Goal: Information Seeking & Learning: Learn about a topic

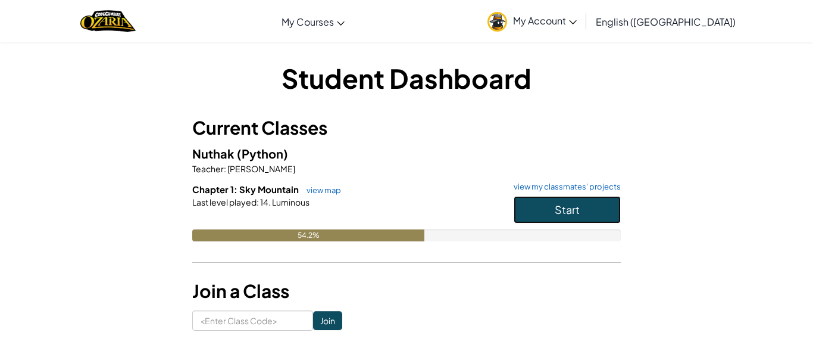
click at [620, 215] on button "Start" at bounding box center [567, 209] width 107 height 27
click at [601, 216] on button "Start" at bounding box center [567, 209] width 107 height 27
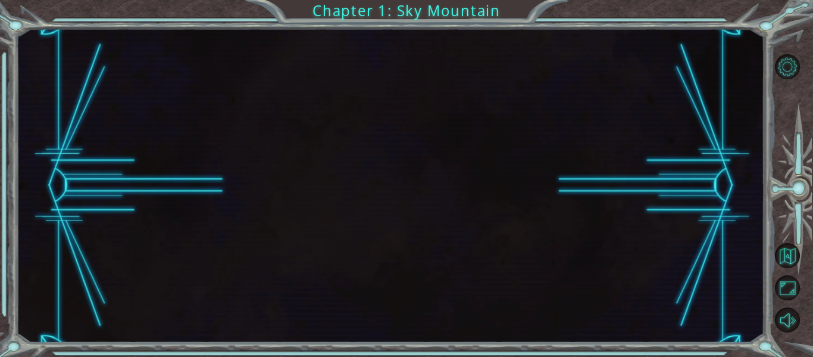
click at [591, 210] on div at bounding box center [390, 186] width 748 height 314
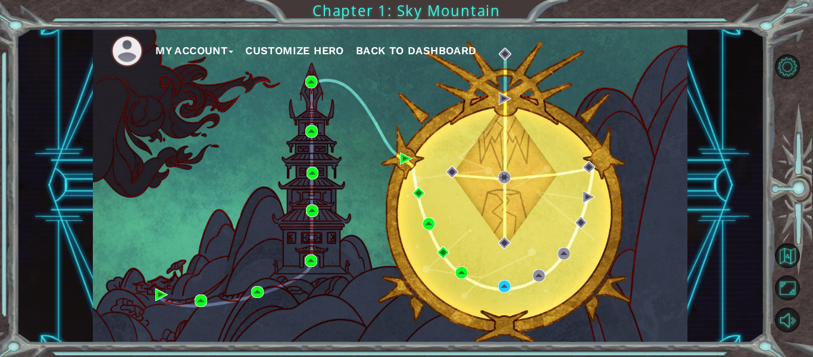
click at [758, 204] on div "My Account Customize Hero Back to Dashboard" at bounding box center [390, 186] width 748 height 314
click at [510, 285] on img at bounding box center [504, 286] width 13 height 13
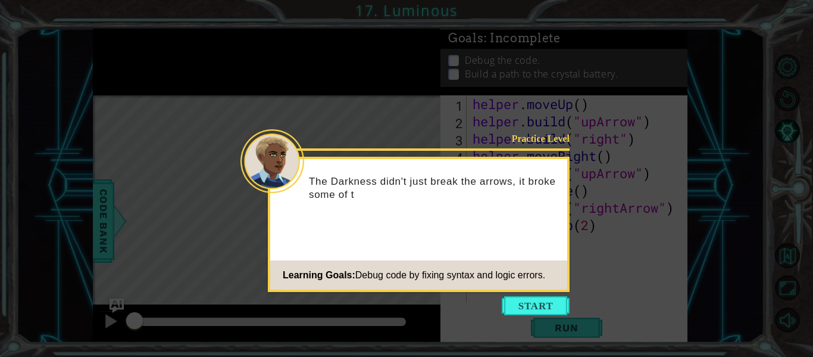
click at [529, 303] on button "Start" at bounding box center [536, 305] width 68 height 19
click at [536, 316] on icon at bounding box center [406, 178] width 813 height 357
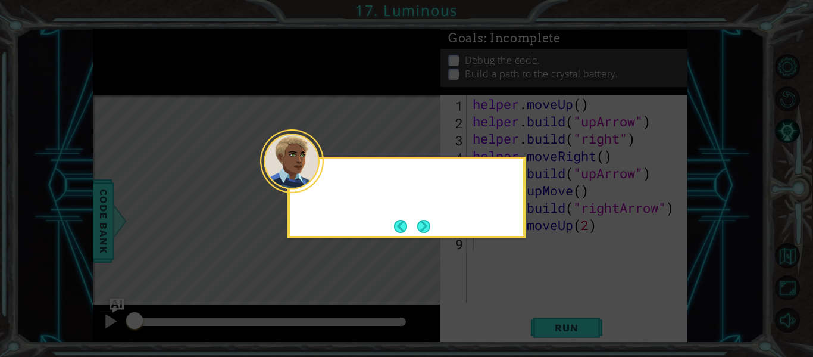
click at [535, 316] on icon at bounding box center [406, 178] width 813 height 357
click at [490, 243] on icon at bounding box center [406, 178] width 813 height 357
click at [431, 220] on button "Next" at bounding box center [424, 226] width 14 height 14
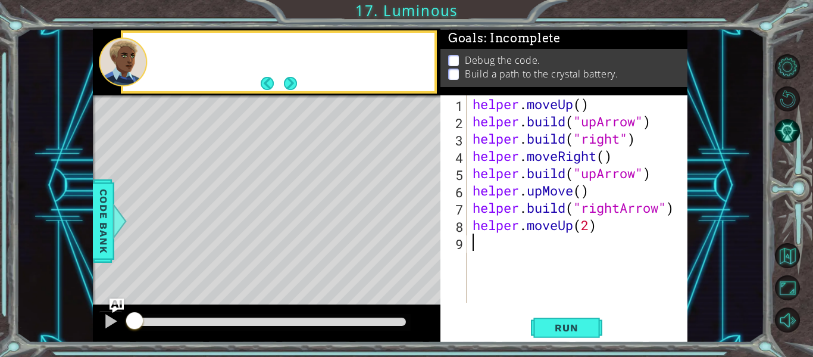
click at [422, 235] on div "Level Map" at bounding box center [368, 270] width 550 height 351
click at [426, 241] on div "Level Map" at bounding box center [368, 270] width 550 height 351
click at [288, 79] on button "Next" at bounding box center [291, 83] width 14 height 14
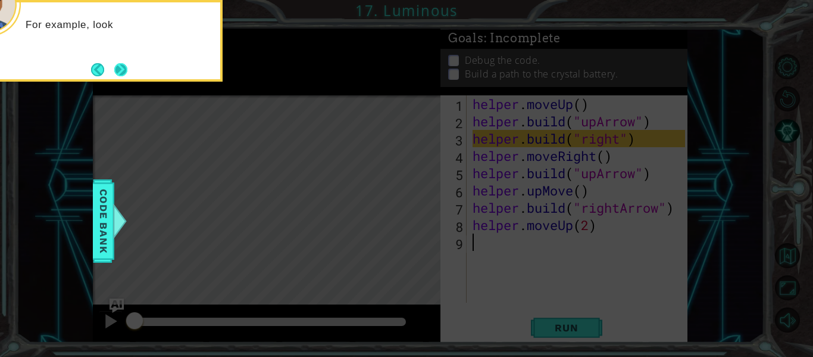
click at [124, 76] on button "Next" at bounding box center [121, 70] width 14 height 14
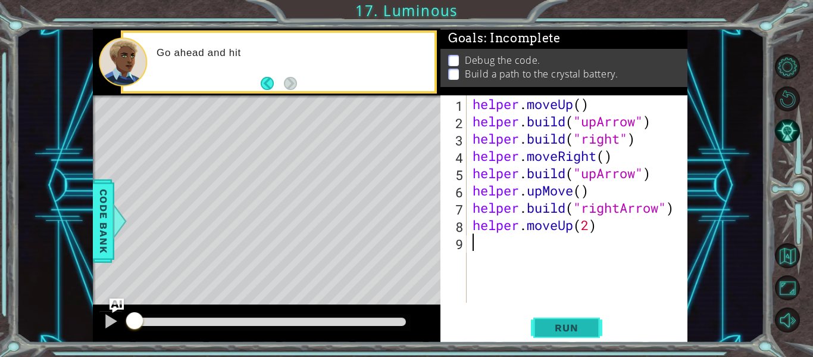
click at [572, 317] on button "Run" at bounding box center [566, 328] width 71 height 24
click at [580, 334] on button "Run" at bounding box center [566, 328] width 71 height 24
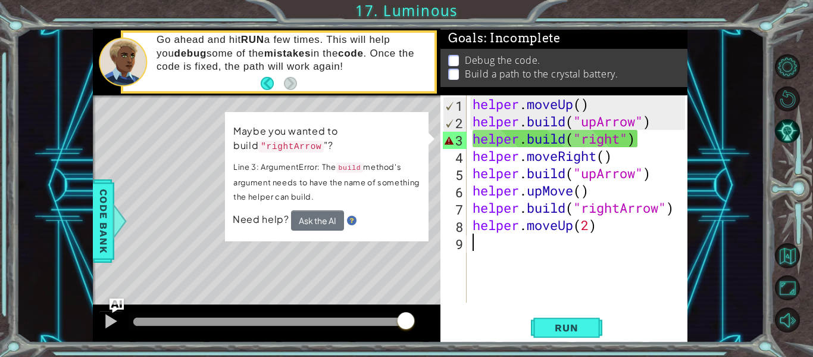
click at [526, 257] on div "helper . moveUp ( ) helper . build ( "upArrow" ) helper . build ( "right" ) hel…" at bounding box center [580, 216] width 221 height 242
click at [576, 323] on span "Run" at bounding box center [566, 327] width 47 height 12
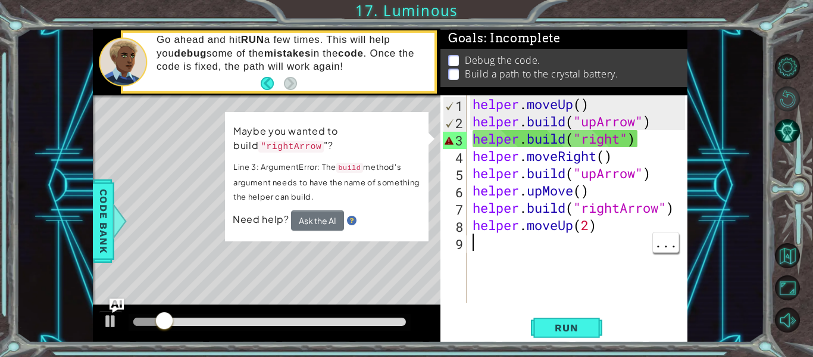
click at [791, 103] on button "Restart Level" at bounding box center [787, 98] width 25 height 25
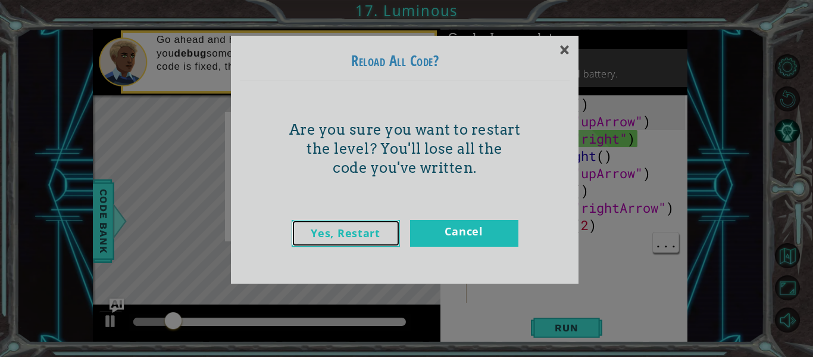
click at [376, 221] on link "Yes, Restart" at bounding box center [346, 233] width 108 height 27
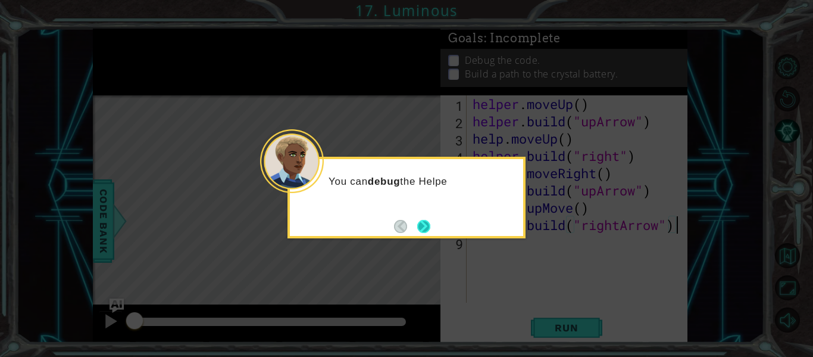
click at [423, 232] on button "Next" at bounding box center [423, 226] width 13 height 13
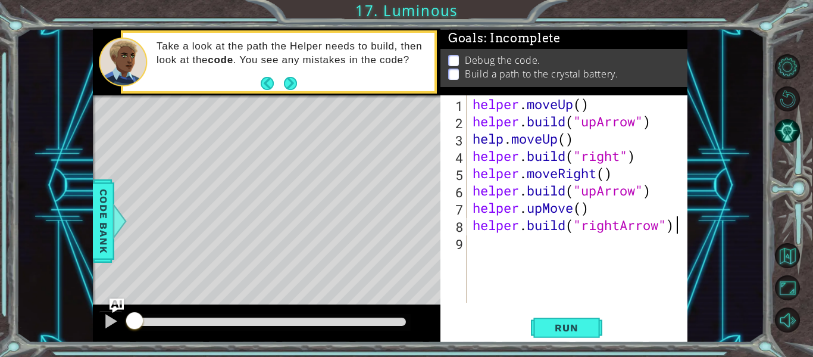
click at [498, 145] on div "helper . moveUp ( ) helper . build ( "upArrow" ) help . moveUp ( ) helper . bui…" at bounding box center [580, 216] width 221 height 242
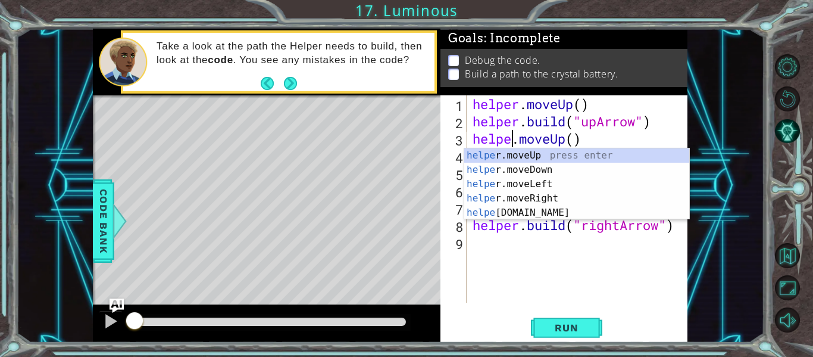
scroll to position [0, 2]
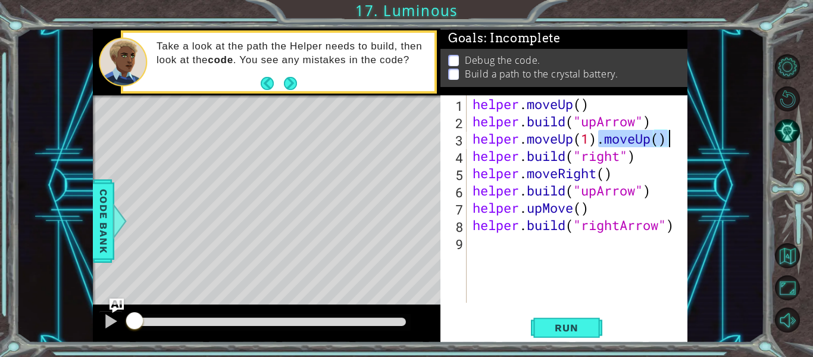
drag, startPoint x: 601, startPoint y: 142, endPoint x: 667, endPoint y: 134, distance: 67.2
click at [667, 134] on div "helper . moveUp ( ) helper . build ( "upArrow" ) helper . moveUp ( 1 ) . moveUp…" at bounding box center [580, 216] width 221 height 242
click at [621, 156] on div "helper . moveUp ( ) helper . build ( "upArrow" ) helper . moveUp ( 1 ) helper .…" at bounding box center [580, 216] width 221 height 242
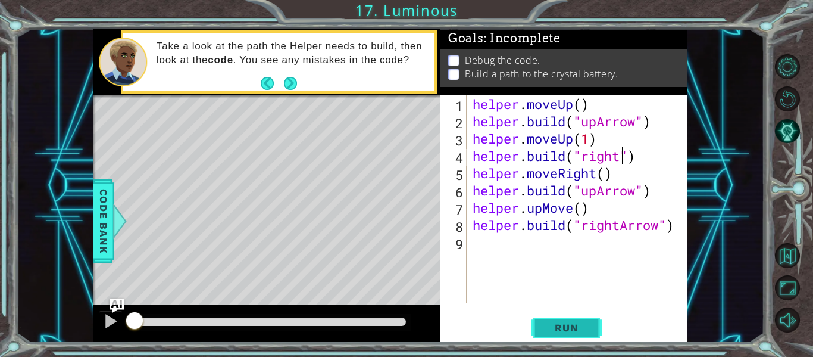
click at [586, 324] on span "Run" at bounding box center [566, 327] width 47 height 12
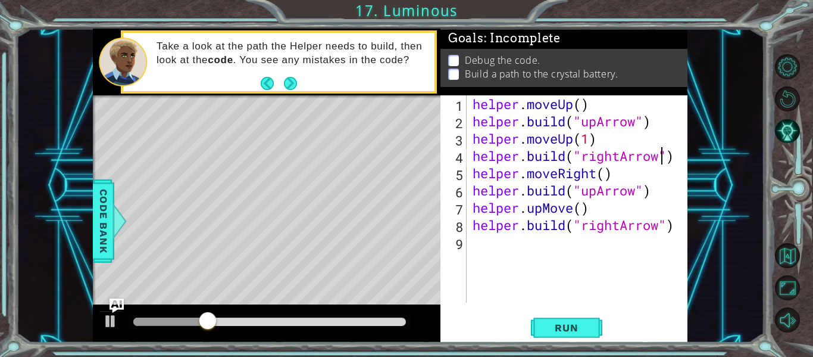
scroll to position [0, 9]
click at [561, 319] on button "Run" at bounding box center [566, 328] width 71 height 24
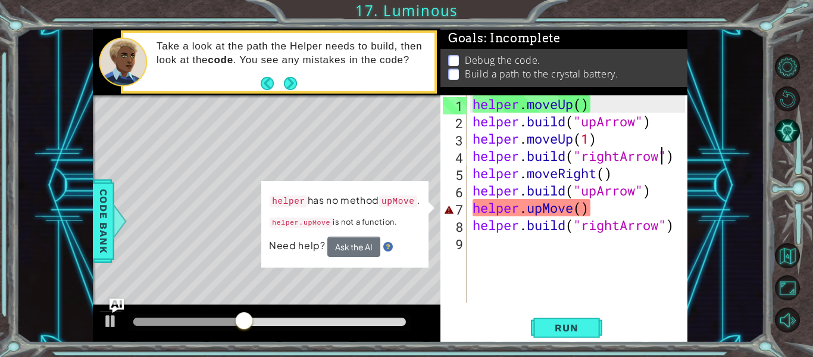
click at [572, 209] on div "helper . moveUp ( ) helper . build ( "upArrow" ) helper . moveUp ( 1 ) helper .…" at bounding box center [580, 216] width 221 height 242
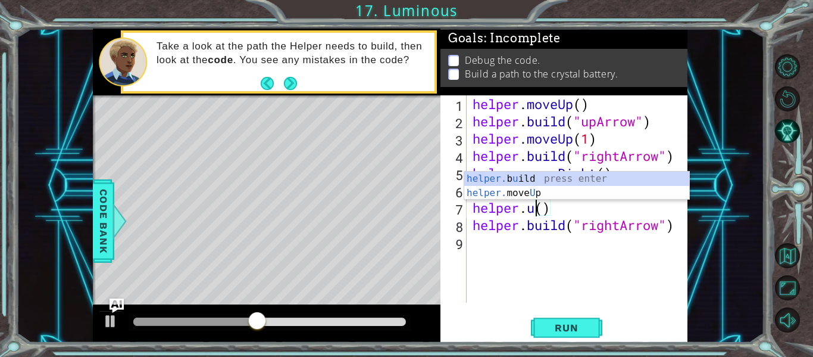
scroll to position [0, 2]
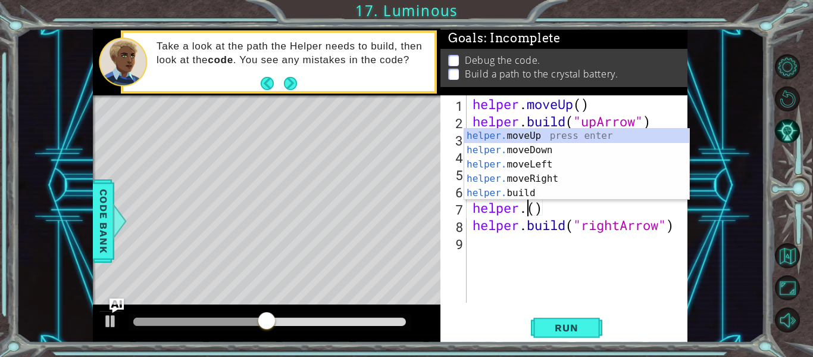
type textarea "helper.moveUp(1)"
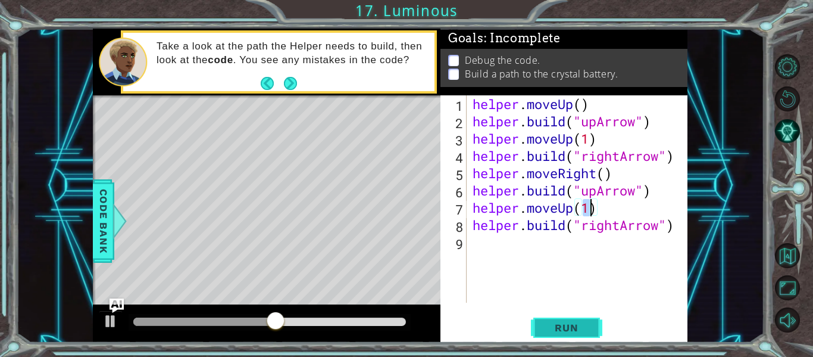
click at [577, 326] on span "Run" at bounding box center [566, 327] width 47 height 12
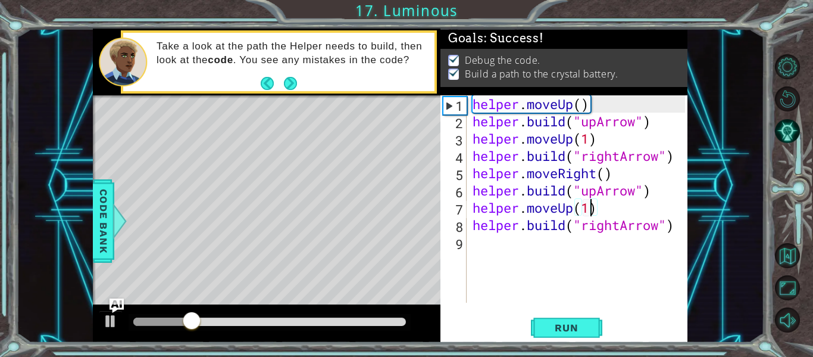
click at [384, 320] on div at bounding box center [269, 321] width 273 height 8
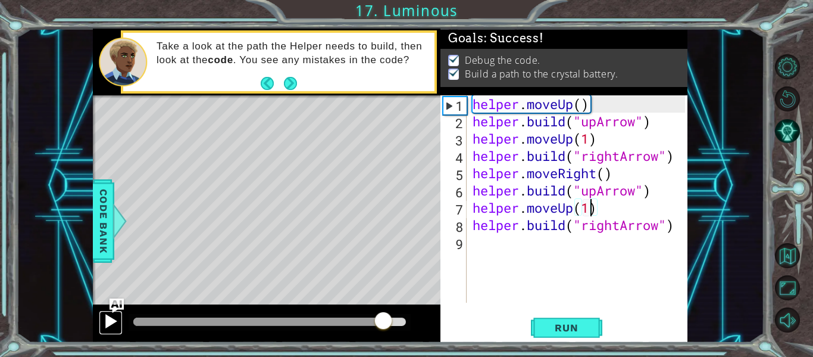
click at [110, 316] on div at bounding box center [110, 320] width 15 height 15
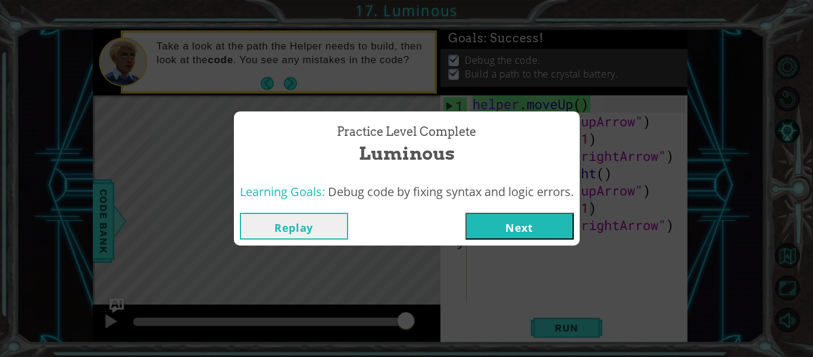
click at [507, 220] on button "Next" at bounding box center [520, 226] width 108 height 27
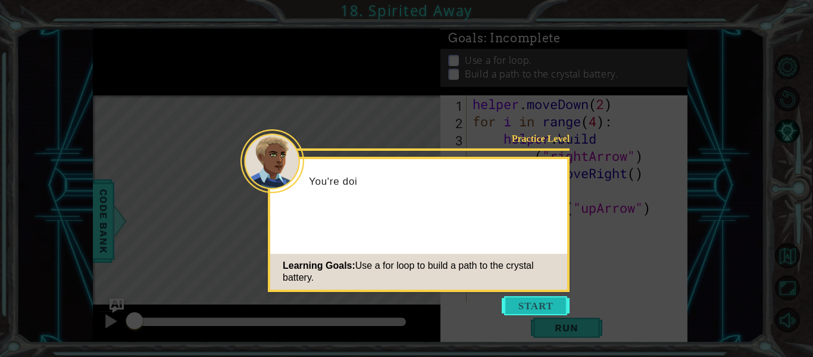
click at [545, 301] on button "Start" at bounding box center [536, 305] width 68 height 19
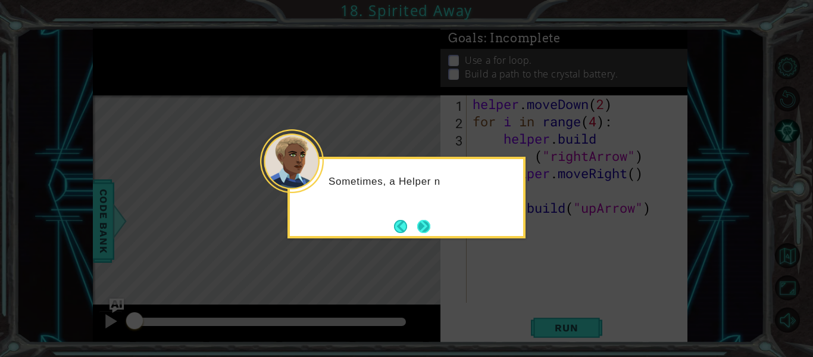
click at [422, 220] on button "Next" at bounding box center [423, 226] width 13 height 13
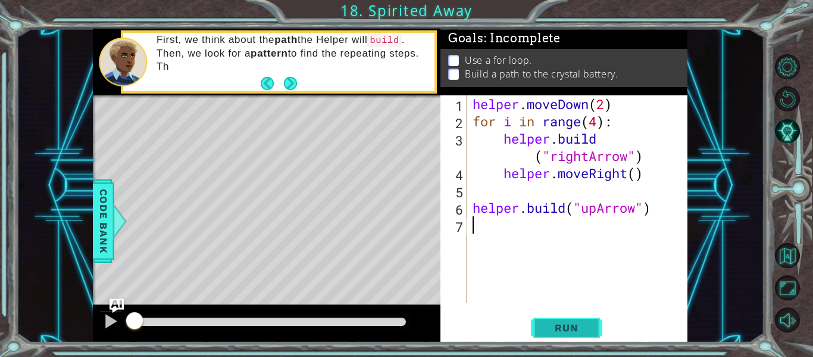
click at [592, 336] on button "Run" at bounding box center [566, 328] width 71 height 24
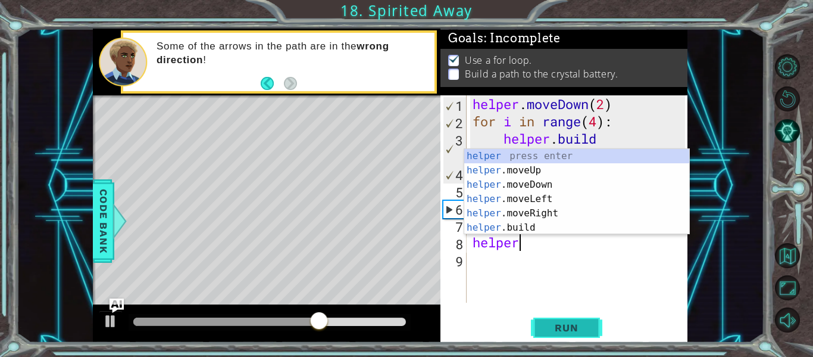
scroll to position [0, 7]
click at [557, 319] on button "Run" at bounding box center [566, 328] width 71 height 24
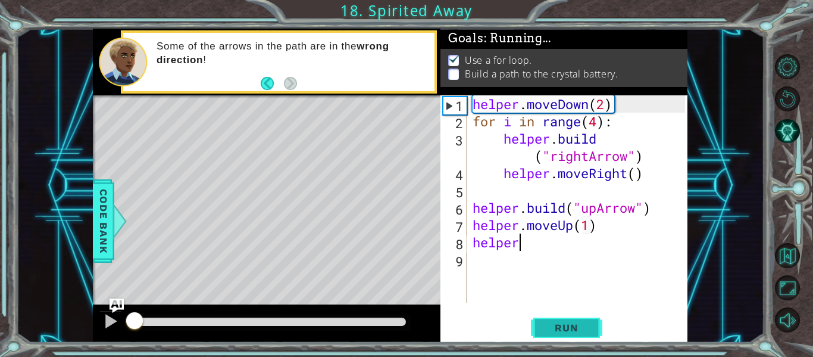
scroll to position [0, 2]
click at [346, 322] on div at bounding box center [269, 321] width 273 height 8
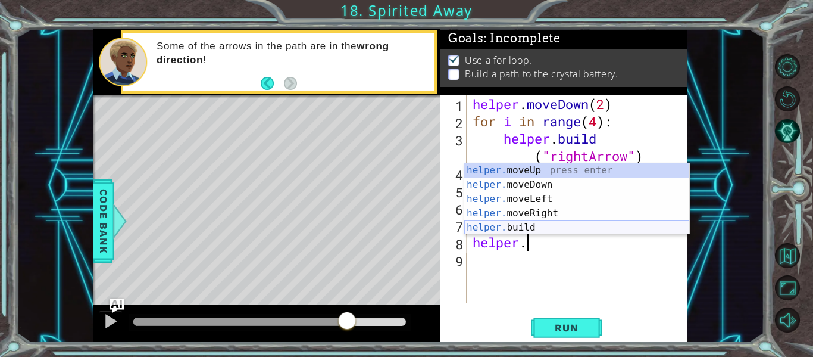
click at [533, 230] on div "helper. moveUp press enter helper. moveDown press enter helper. moveLeft press …" at bounding box center [576, 213] width 225 height 100
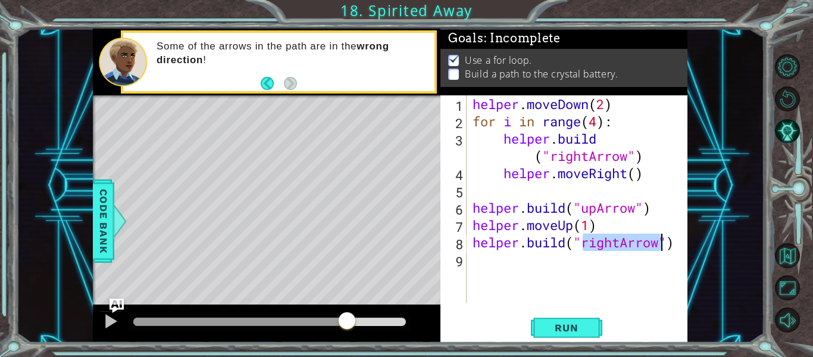
click at [623, 243] on div "helper . moveDown ( 2 ) for i in range ( 4 ) : helper . build ( "rightArrow" ) …" at bounding box center [577, 198] width 215 height 207
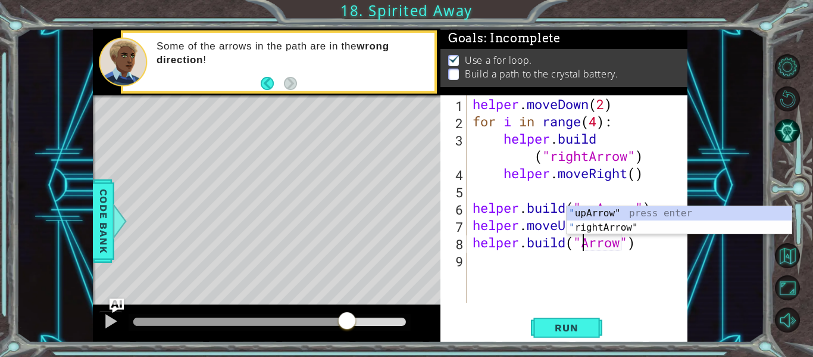
scroll to position [0, 6]
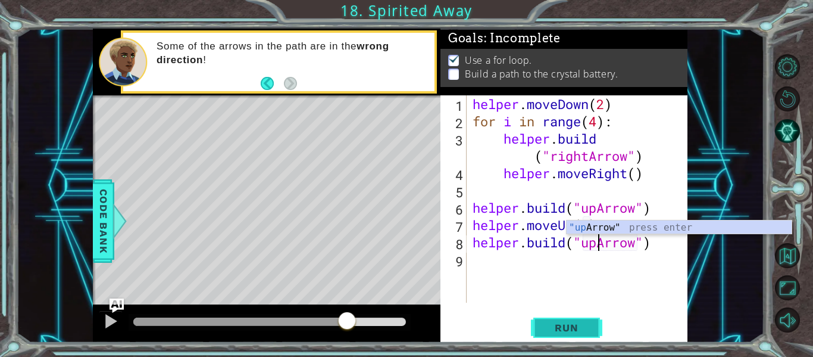
type textarea "[DOMAIN_NAME]("upArrow")"
click at [573, 320] on button "Run" at bounding box center [566, 328] width 71 height 24
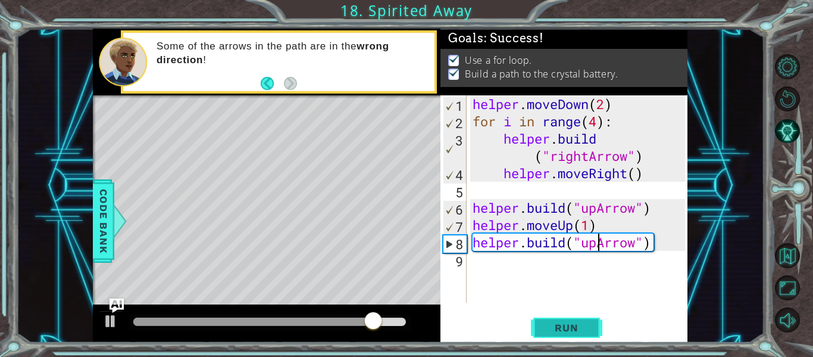
click at [566, 327] on span "Run" at bounding box center [566, 327] width 47 height 12
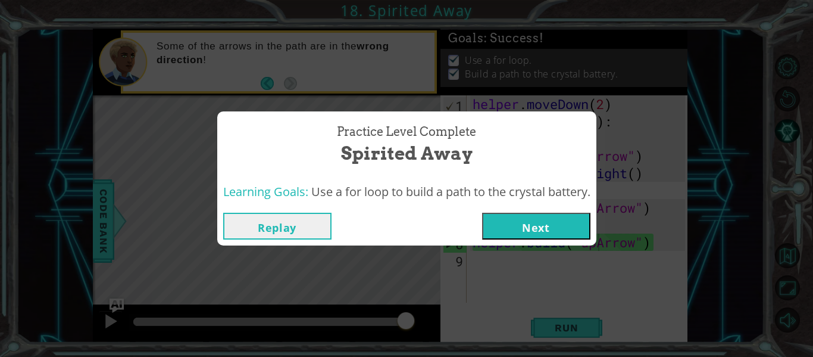
click at [536, 226] on button "Next" at bounding box center [536, 226] width 108 height 27
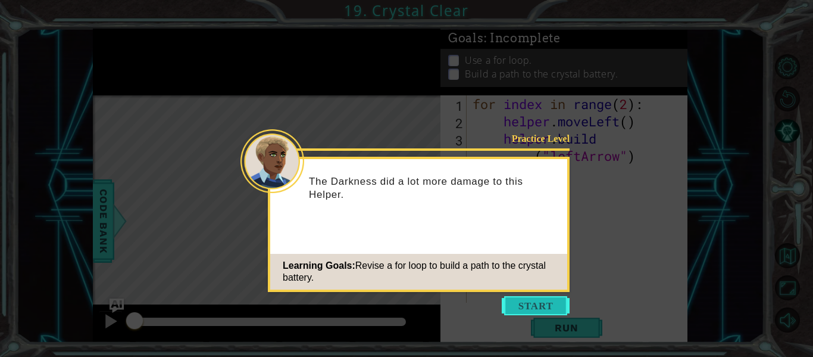
click at [553, 306] on button "Start" at bounding box center [536, 305] width 68 height 19
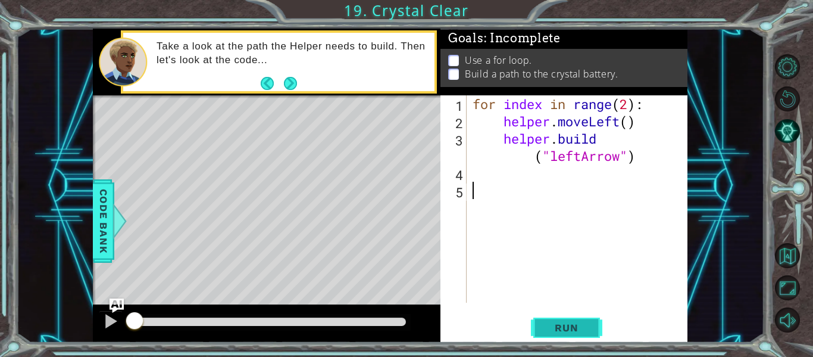
click at [601, 335] on button "Run" at bounding box center [566, 328] width 71 height 24
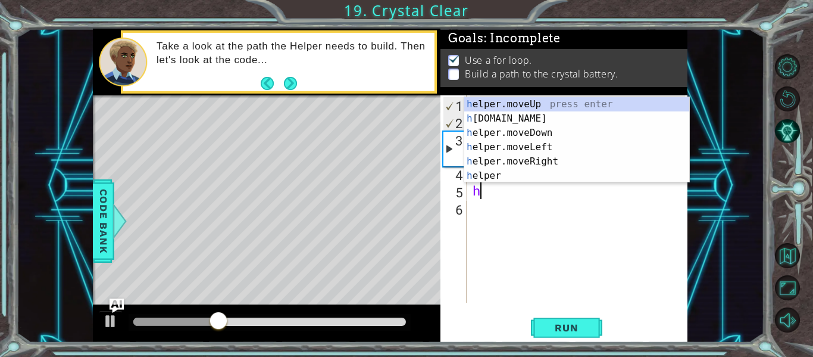
click at [551, 110] on div "h elper.moveUp press enter h [DOMAIN_NAME] press enter h elper.moveDown press e…" at bounding box center [576, 154] width 225 height 114
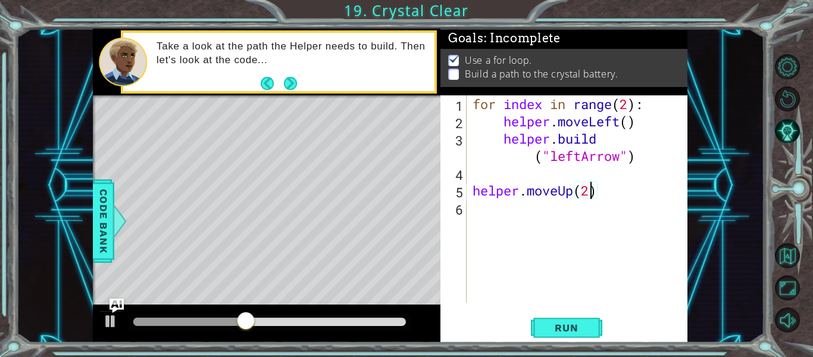
scroll to position [0, 5]
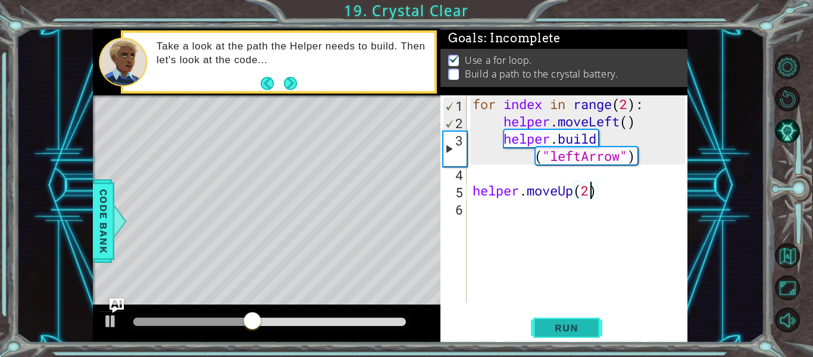
type textarea "helper.moveUp(2)"
click at [595, 330] on button "Run" at bounding box center [566, 328] width 71 height 24
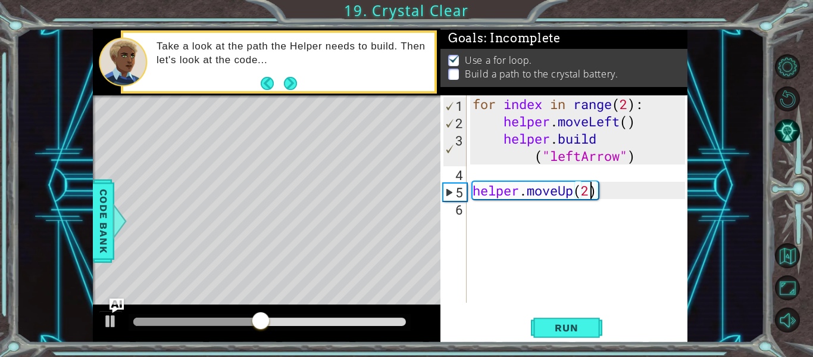
click at [488, 236] on div "for index in range ( 2 ) : helper . moveLeft ( ) helper . build ( "leftArrow" )…" at bounding box center [580, 216] width 221 height 242
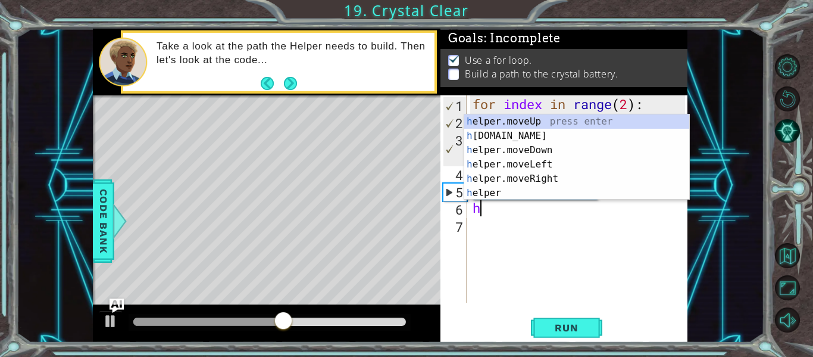
click at [571, 119] on div "h elper.moveUp press enter h [DOMAIN_NAME] press enter h elper.moveDown press e…" at bounding box center [576, 171] width 225 height 114
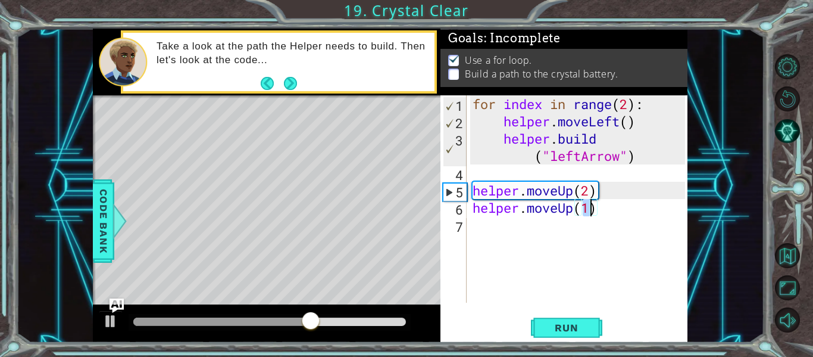
type textarea "helper.moveUp(1)"
click at [542, 349] on div "1 ההההההההההההההההההההההההההההההההההההההההההההההההההההההההההההההההההההההההההההה…" at bounding box center [406, 178] width 813 height 357
click at [591, 323] on button "Run" at bounding box center [566, 328] width 71 height 24
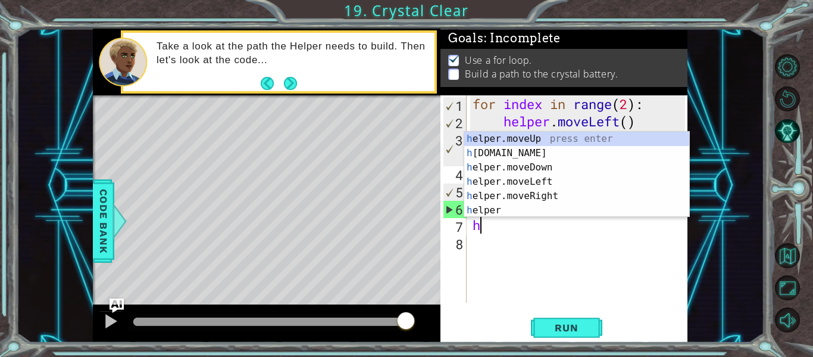
click at [560, 199] on div "h elper.moveUp press enter h [DOMAIN_NAME] press enter h elper.moveDown press e…" at bounding box center [576, 189] width 225 height 114
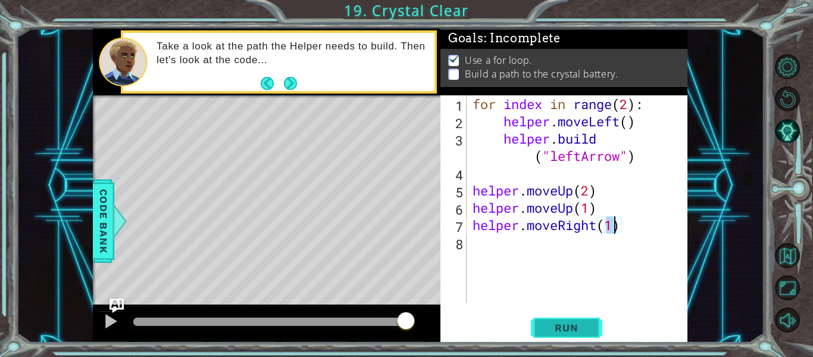
click at [577, 333] on span "Run" at bounding box center [566, 327] width 47 height 12
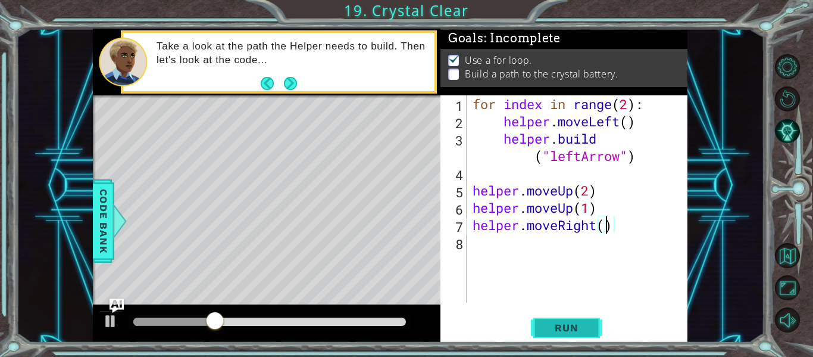
type textarea "helper.moveRight)"
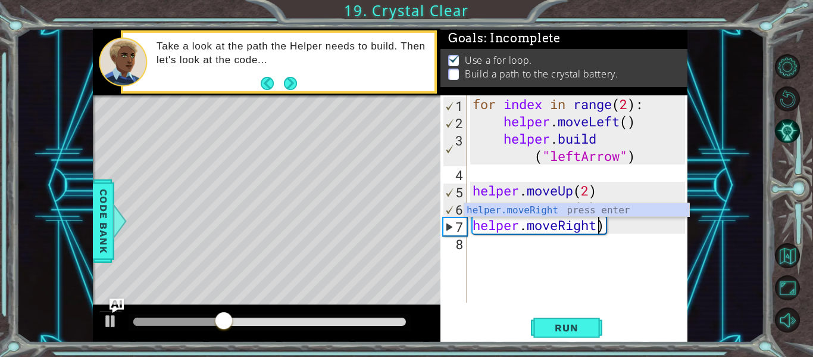
click at [626, 241] on div "for index in range ( 2 ) : helper . moveLeft ( ) helper . build ( "leftArrow" )…" at bounding box center [580, 216] width 221 height 242
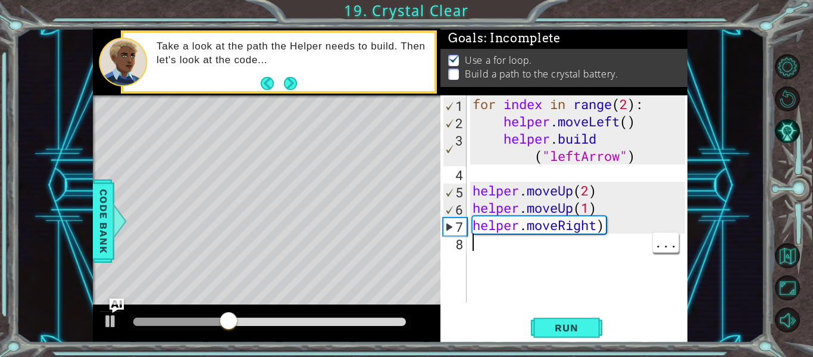
click at [624, 230] on div "for index in range ( 2 ) : helper . moveLeft ( ) helper . build ( "leftArrow" )…" at bounding box center [580, 216] width 221 height 242
click at [619, 221] on div "for index in range ( 2 ) : helper . moveLeft ( ) helper . build ( "leftArrow" )…" at bounding box center [580, 216] width 221 height 242
click at [617, 226] on div "for index in range ( 2 ) : helper . moveLeft ( ) helper . build ( "leftArrow" )…" at bounding box center [580, 216] width 221 height 242
click at [598, 232] on div "for index in range ( 2 ) : helper . moveLeft ( ) helper . build ( "leftArrow" )…" at bounding box center [580, 216] width 221 height 242
click at [607, 227] on div "for index in range ( 2 ) : helper . moveLeft ( ) helper . build ( "leftArrow" )…" at bounding box center [580, 216] width 221 height 242
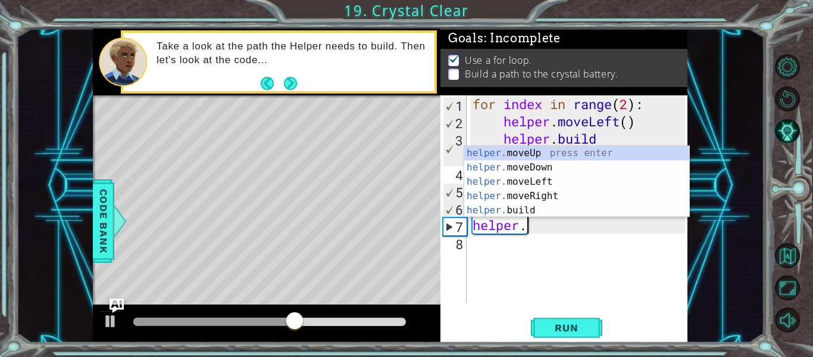
click at [567, 183] on div "helper. moveUp press enter helper. moveDown press enter helper. moveLeft press …" at bounding box center [576, 196] width 225 height 100
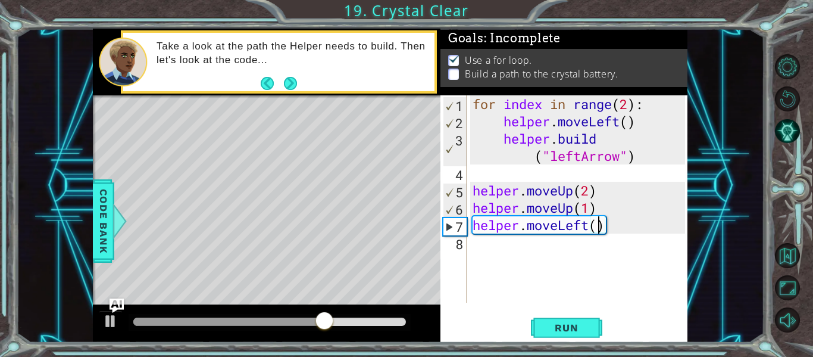
scroll to position [0, 6]
type textarea "helper.moveLeft(2)"
click at [567, 329] on span "Run" at bounding box center [566, 327] width 47 height 12
click at [479, 250] on div "for index in range ( 2 ) : helper . moveLeft ( ) helper . build ( "leftArrow" )…" at bounding box center [580, 216] width 221 height 242
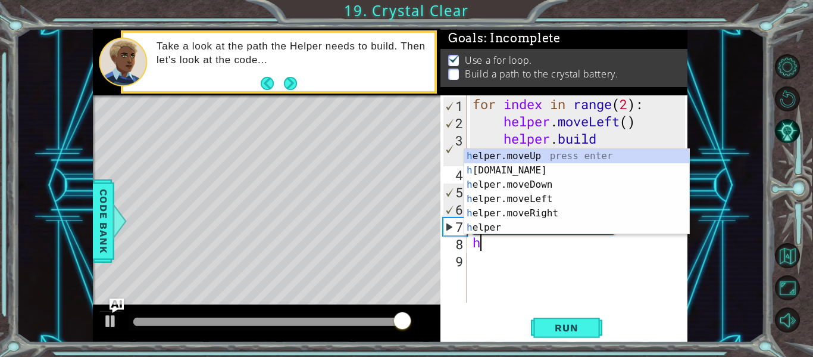
click at [492, 231] on div "h elper.moveUp press enter h [DOMAIN_NAME] press enter h elper.moveDown press e…" at bounding box center [576, 206] width 225 height 114
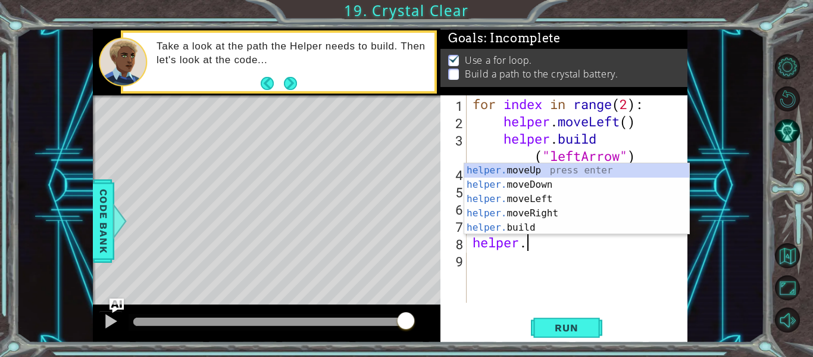
scroll to position [0, 2]
click at [566, 233] on div "helper. moveUp press enter helper. moveDown press enter helper. moveLeft press …" at bounding box center [576, 213] width 225 height 100
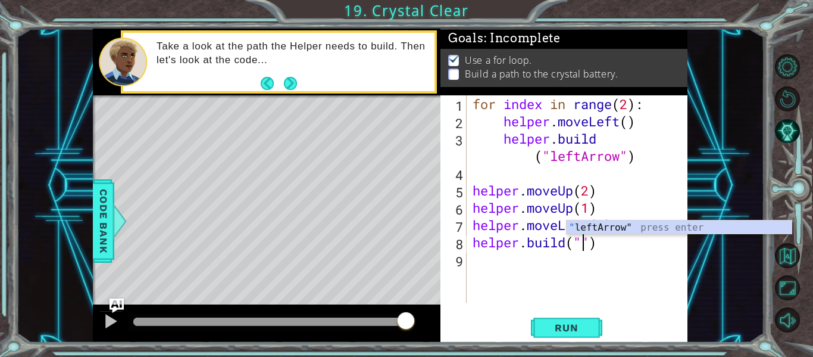
click at [627, 225] on div "" leftArrow" press enter" at bounding box center [679, 241] width 225 height 43
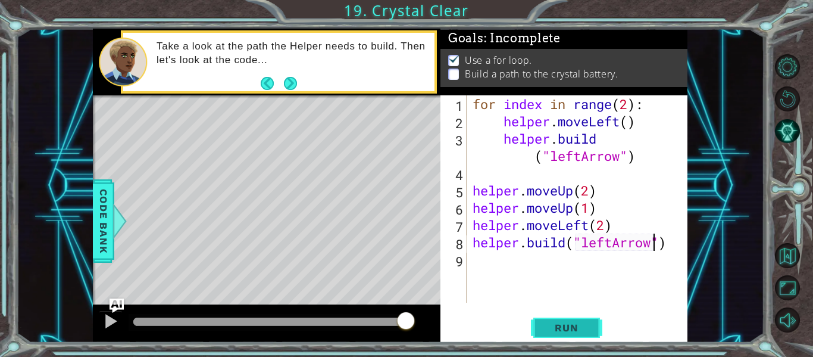
click at [571, 316] on button "Run" at bounding box center [566, 328] width 71 height 24
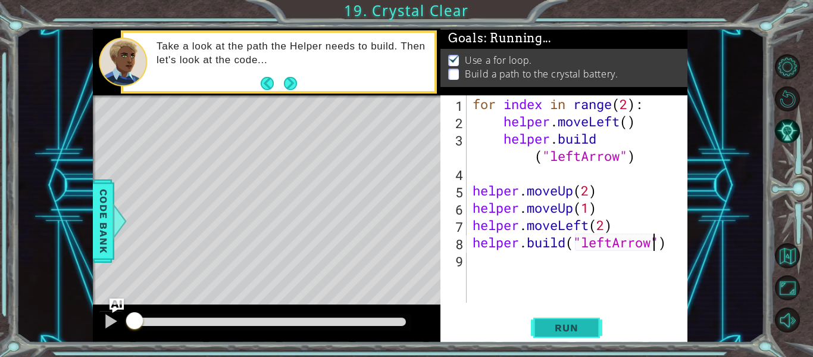
click at [563, 326] on span "Run" at bounding box center [566, 327] width 47 height 12
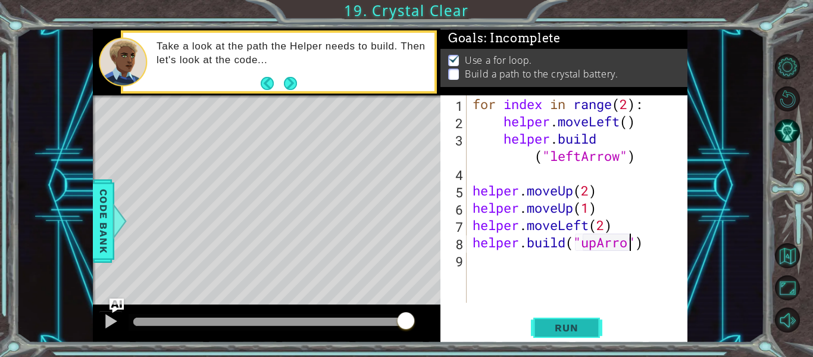
scroll to position [0, 8]
type textarea "[DOMAIN_NAME]("upArrow")"
click at [570, 328] on span "Run" at bounding box center [566, 327] width 47 height 12
